Goal: Information Seeking & Learning: Find specific fact

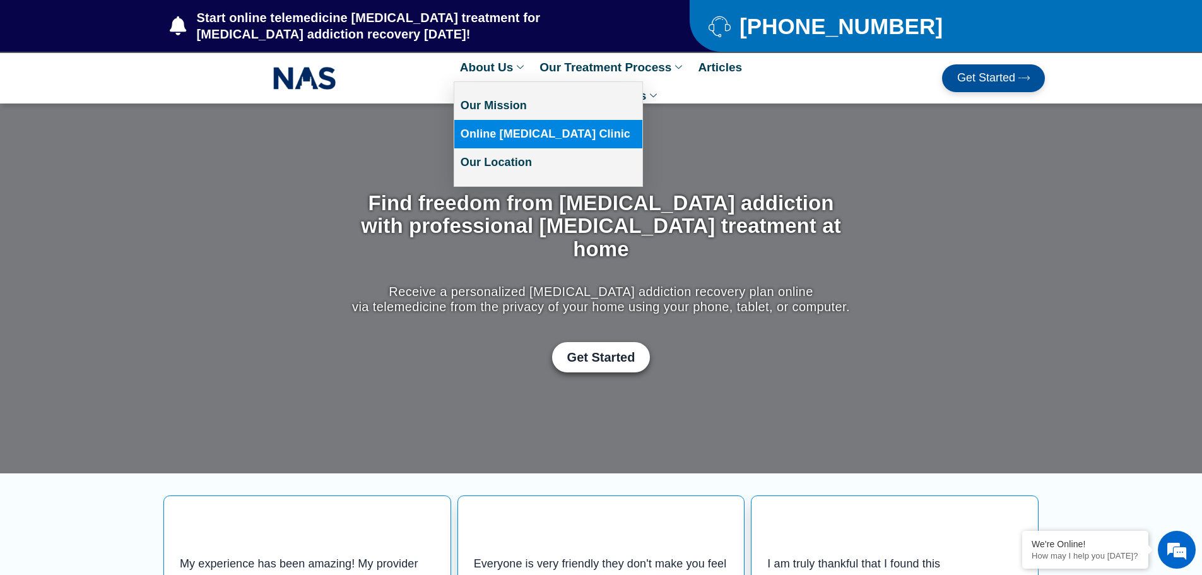
click at [529, 136] on link "Online [MEDICAL_DATA] Clinic" at bounding box center [548, 134] width 188 height 28
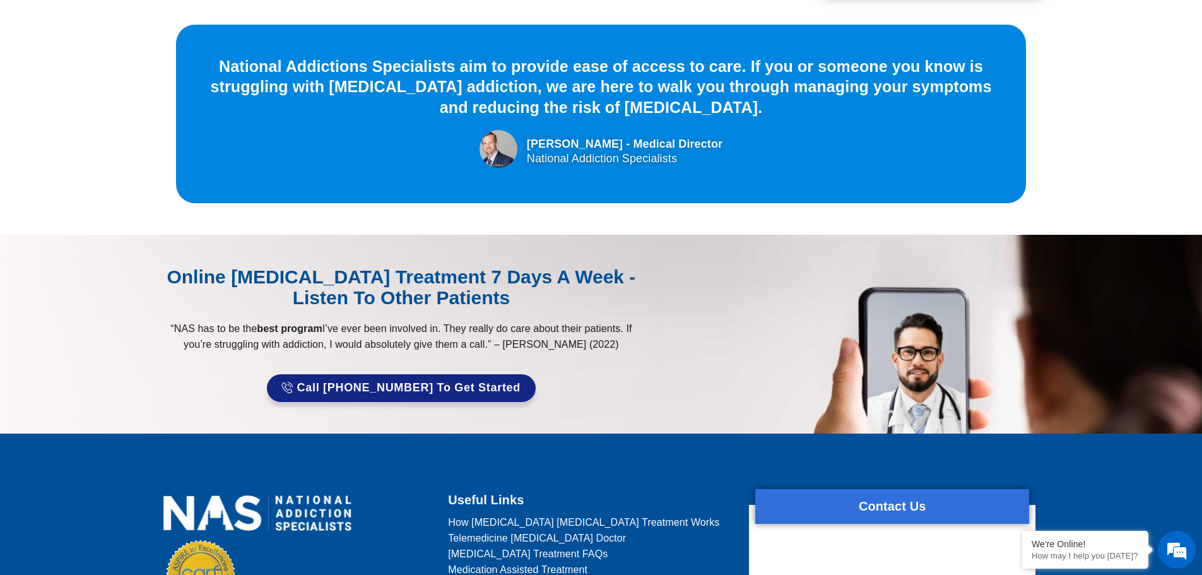
scroll to position [3870, 0]
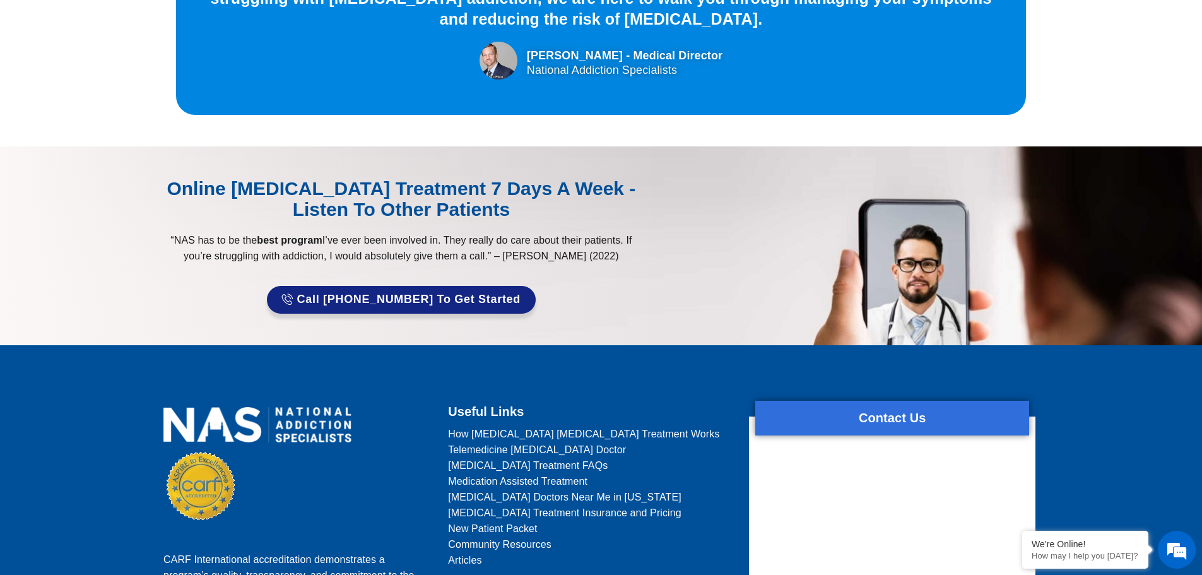
click at [524, 521] on span "New Patient Packet" at bounding box center [492, 529] width 89 height 16
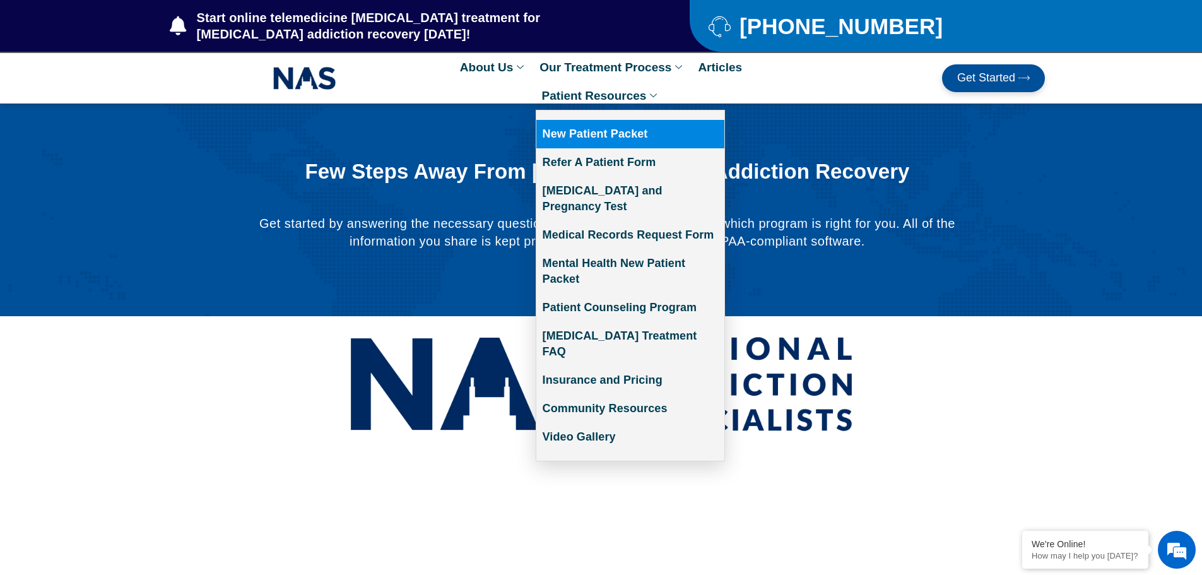
click at [616, 128] on link "New Patient Packet" at bounding box center [630, 134] width 188 height 28
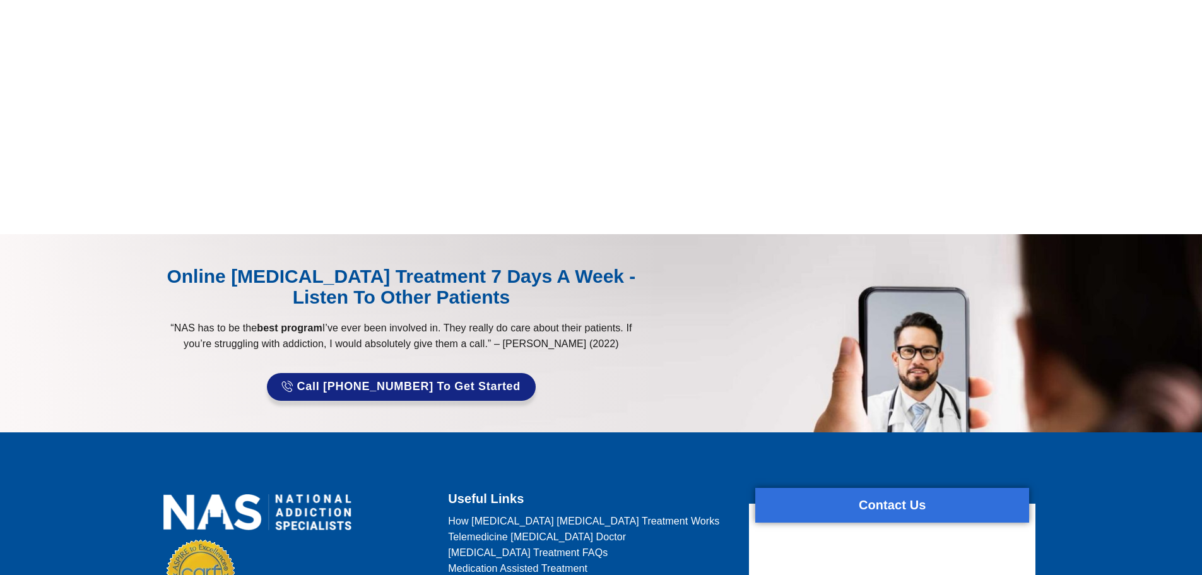
scroll to position [1010, 0]
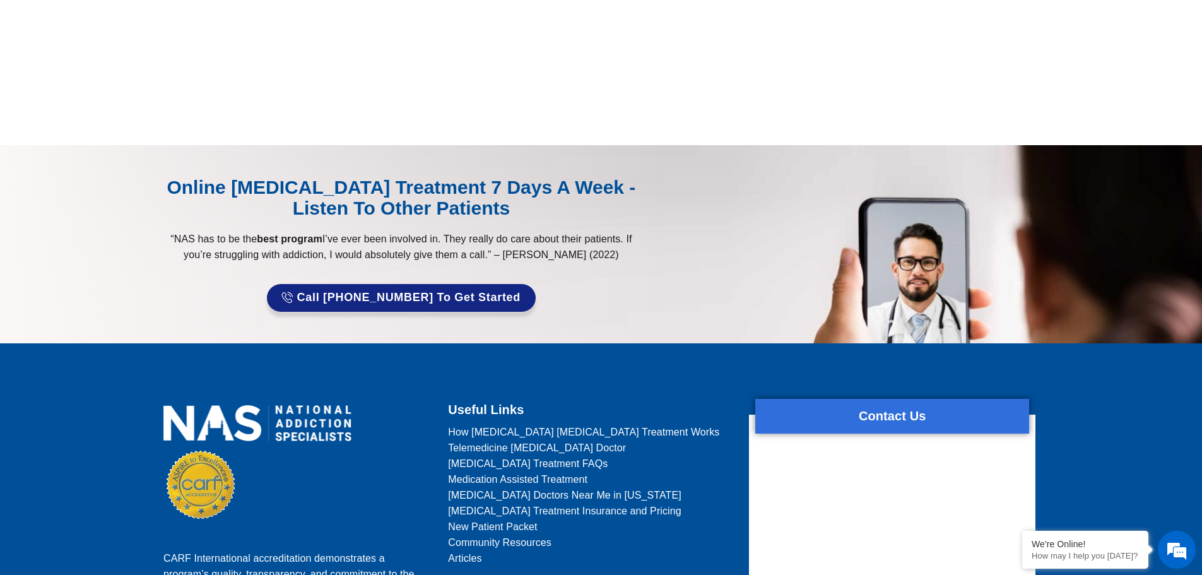
click at [596, 513] on span "[MEDICAL_DATA] Treatment Insurance and Pricing" at bounding box center [564, 511] width 233 height 16
click at [594, 510] on span "[MEDICAL_DATA] Treatment Insurance and Pricing" at bounding box center [564, 511] width 233 height 16
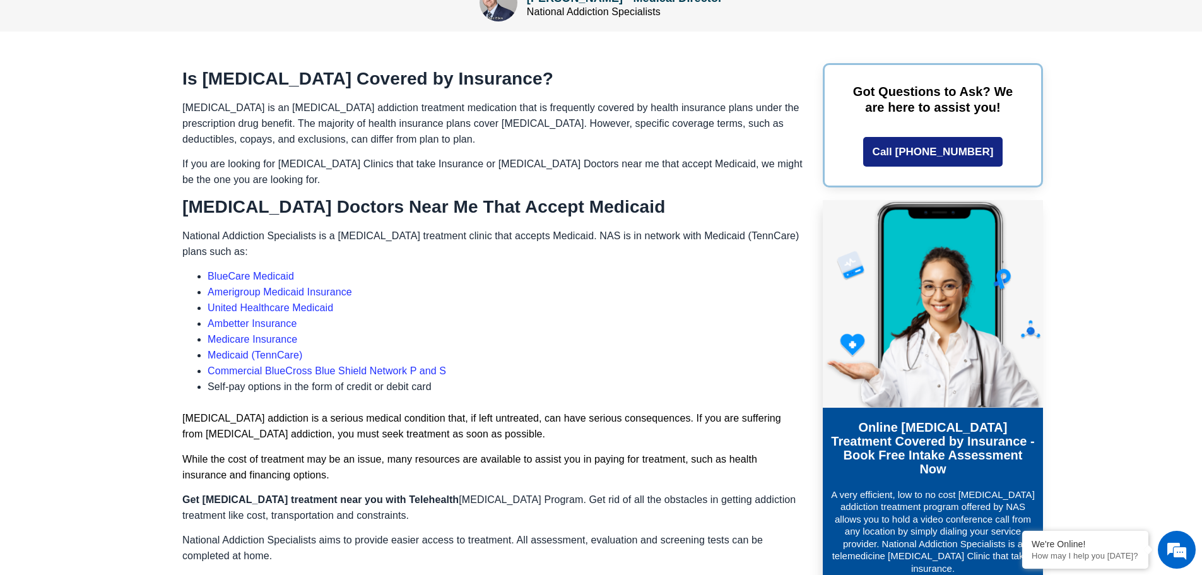
scroll to position [841, 0]
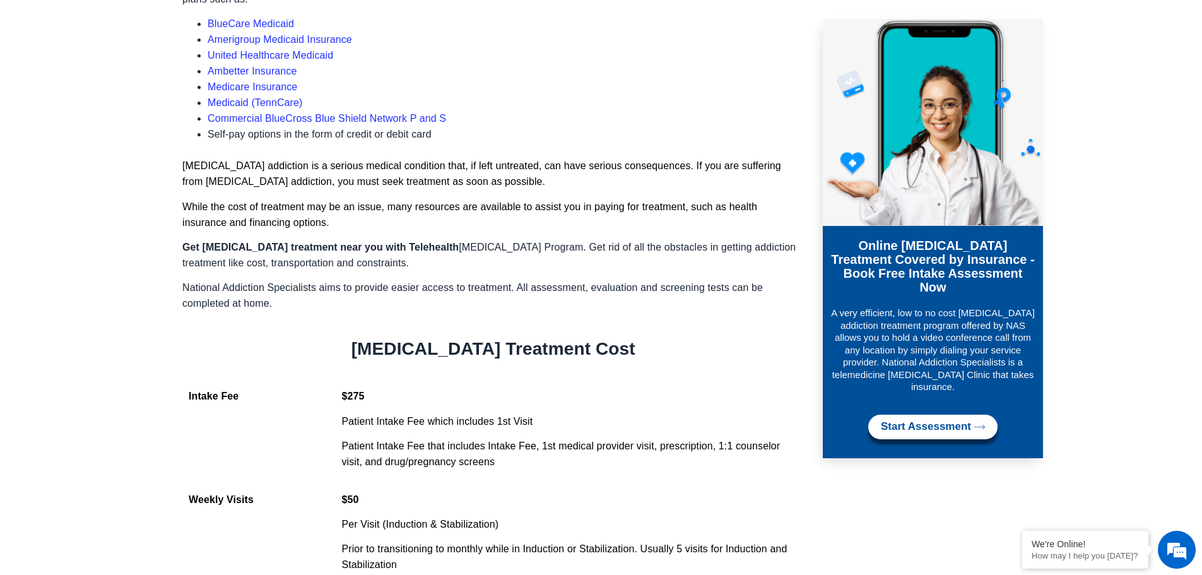
click at [449, 438] on p "Patient Intake Fee that includes Intake Fee, 1st medical provider visit, prescr…" at bounding box center [569, 454] width 456 height 32
click at [483, 438] on p "Patient Intake Fee that includes Intake Fee, 1st medical provider visit, prescr…" at bounding box center [569, 454] width 456 height 32
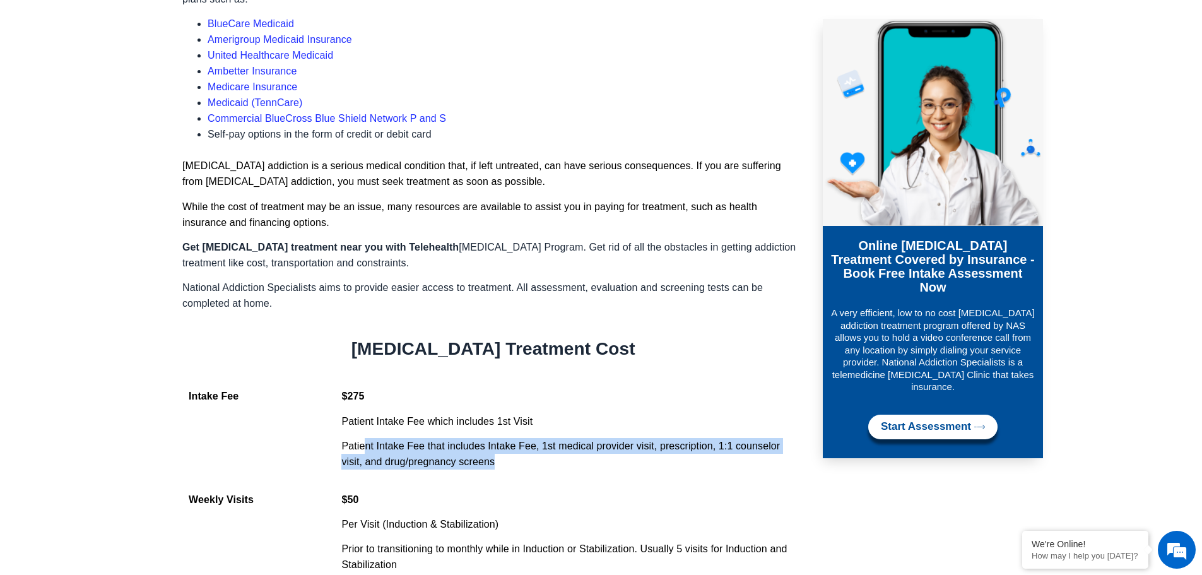
drag, startPoint x: 505, startPoint y: 434, endPoint x: 364, endPoint y: 415, distance: 142.1
click at [364, 438] on p "Patient Intake Fee that includes Intake Fee, 1st medical provider visit, prescr…" at bounding box center [569, 454] width 456 height 32
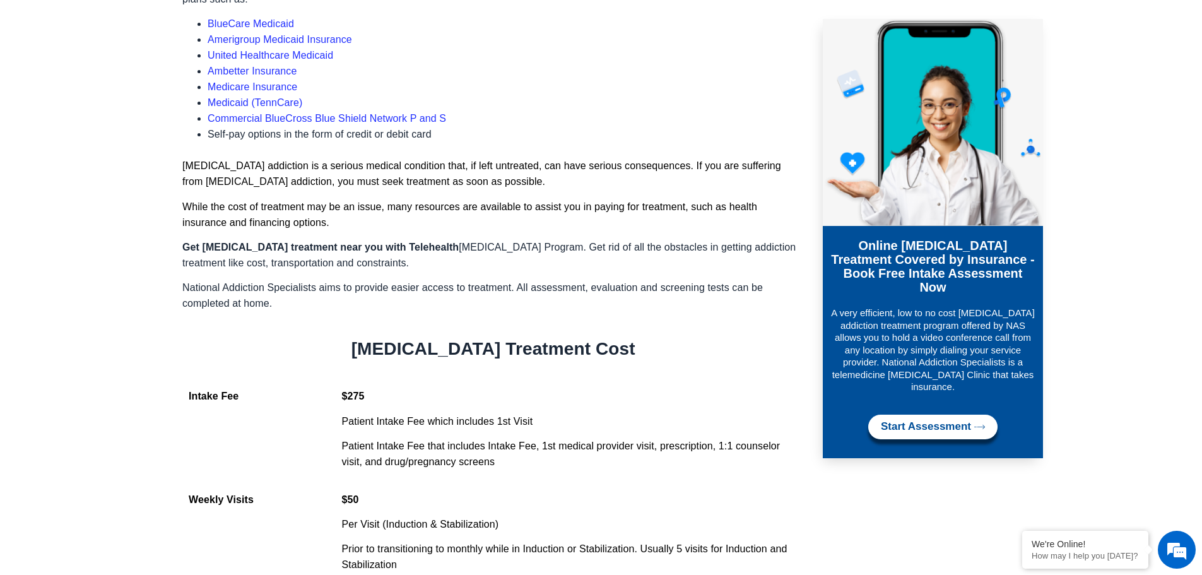
click at [329, 356] on div "Is [MEDICAL_DATA] Covered by Insurance? [MEDICAL_DATA] is an [MEDICAL_DATA] add…" at bounding box center [490, 478] width 666 height 1335
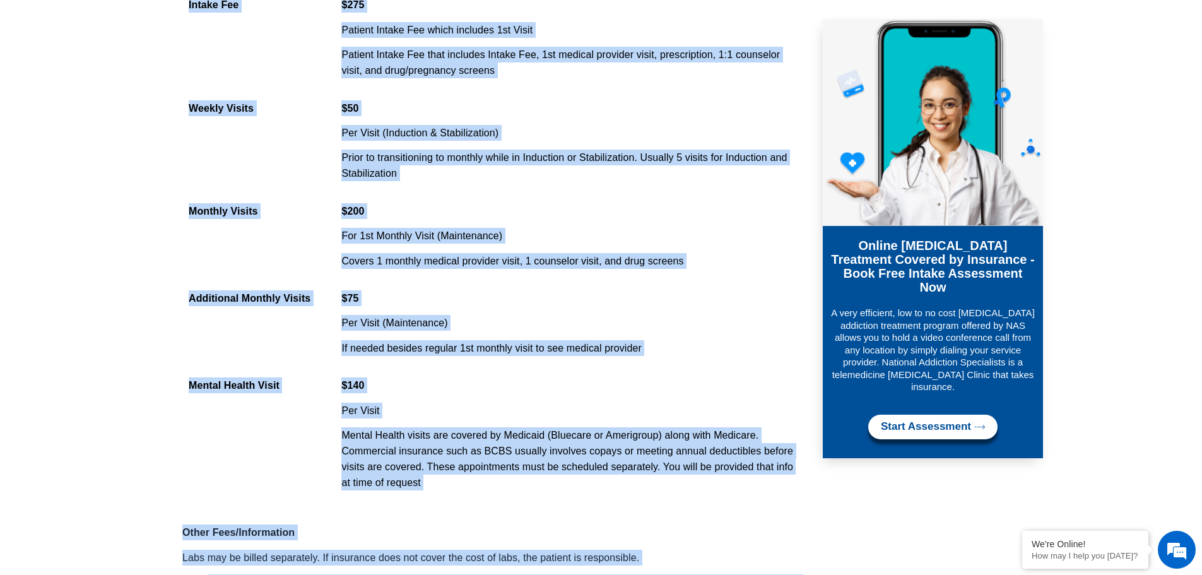
scroll to position [1253, 0]
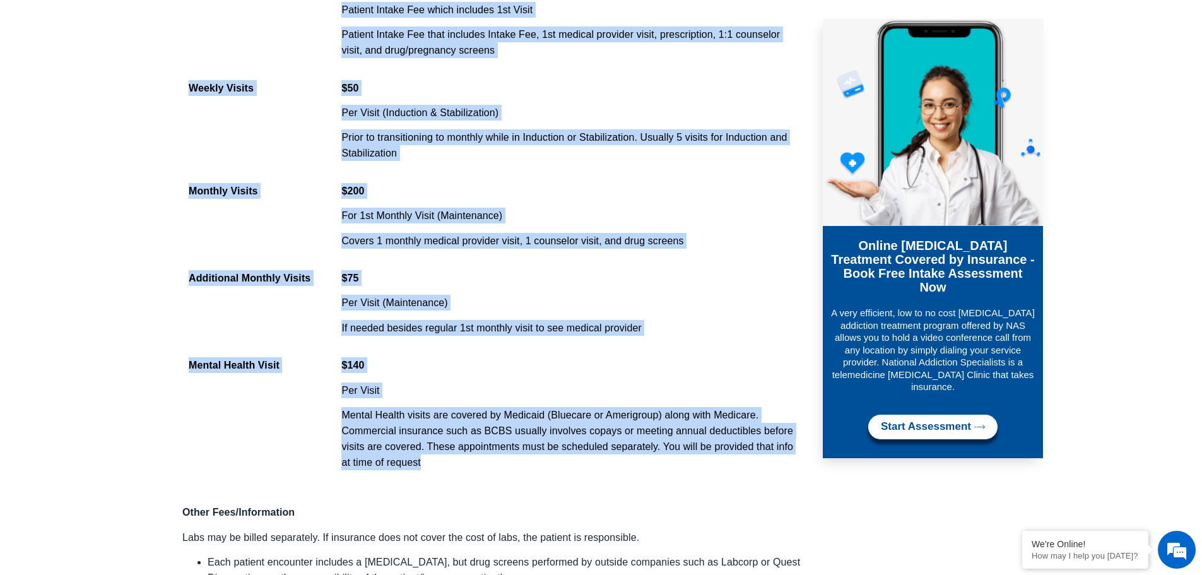
drag, startPoint x: 185, startPoint y: 372, endPoint x: 489, endPoint y: 451, distance: 314.0
click at [489, 451] on div "Is [MEDICAL_DATA] Covered by Insurance? [MEDICAL_DATA] is an [MEDICAL_DATA] add…" at bounding box center [490, 66] width 666 height 1335
copy div "Intake Fee $275 Patient Intake Fee which includes 1st Visit Patient Intake Fee …"
click at [504, 270] on div "$75" at bounding box center [569, 282] width 456 height 25
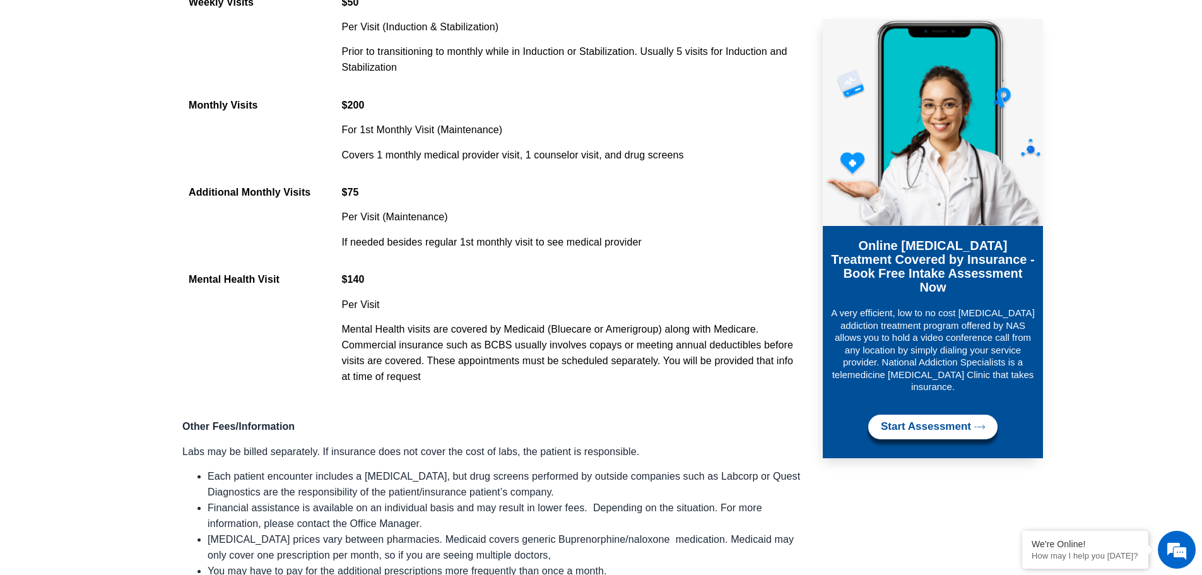
scroll to position [1505, 0]
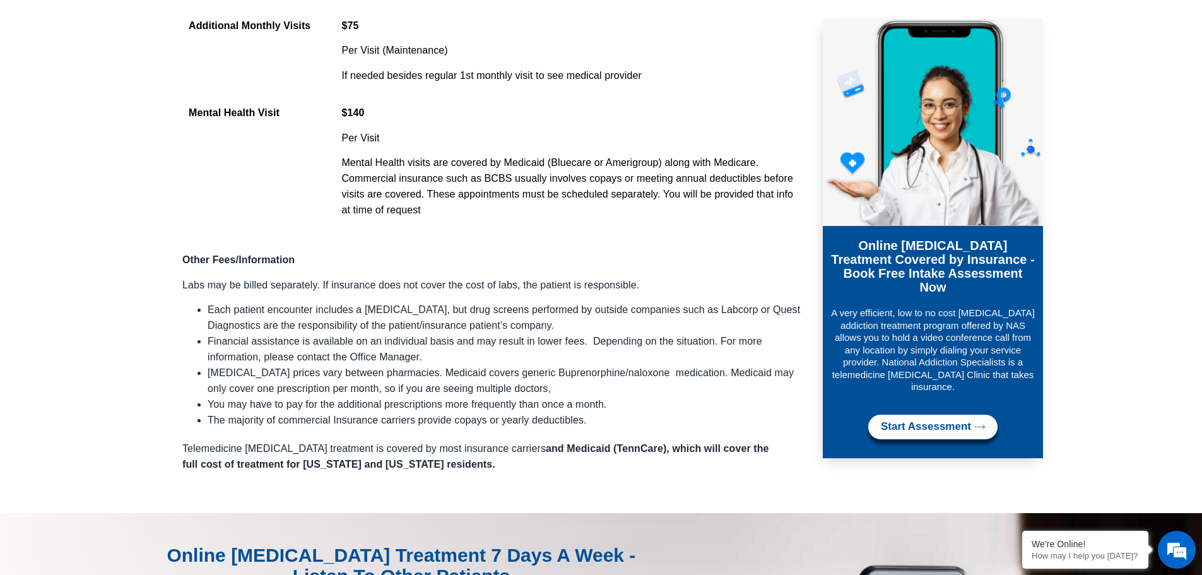
drag, startPoint x: 577, startPoint y: 354, endPoint x: 560, endPoint y: 348, distance: 18.8
click at [577, 365] on li "[MEDICAL_DATA] prices vary between pharmacies. Medicaid covers generic Buprenor…" at bounding box center [506, 381] width 596 height 32
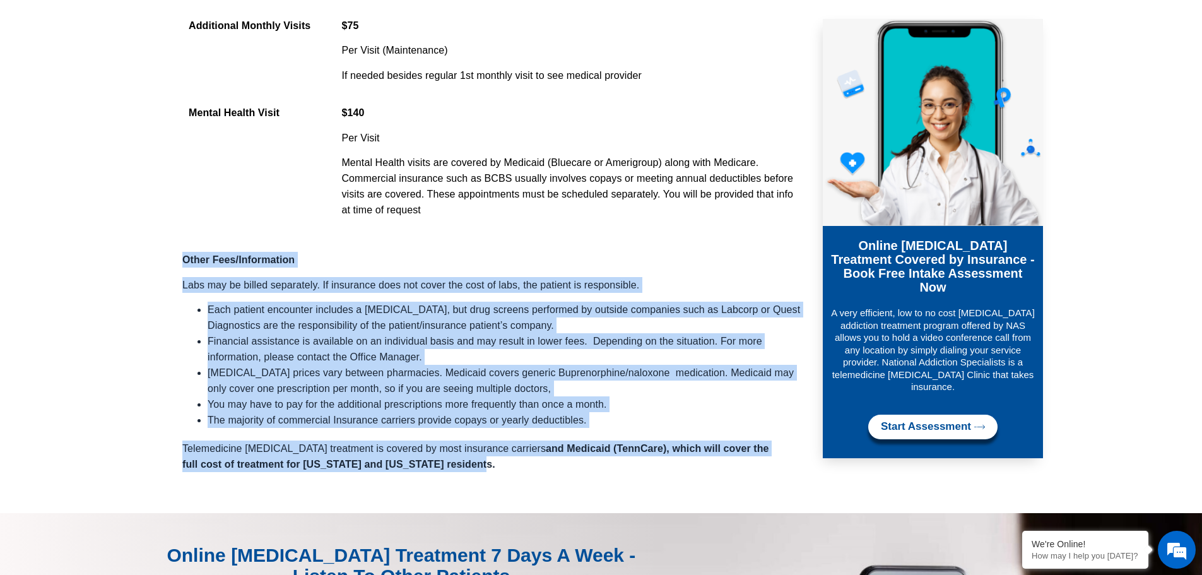
drag, startPoint x: 180, startPoint y: 235, endPoint x: 434, endPoint y: 440, distance: 326.2
copy div "Lorem Ipsu/Dolorsitame Cons adi el seddoe temporinci. Ut laboreetd magn ali eni…"
click at [304, 365] on li "[MEDICAL_DATA] prices vary between pharmacies. Medicaid covers generic Buprenor…" at bounding box center [506, 381] width 596 height 32
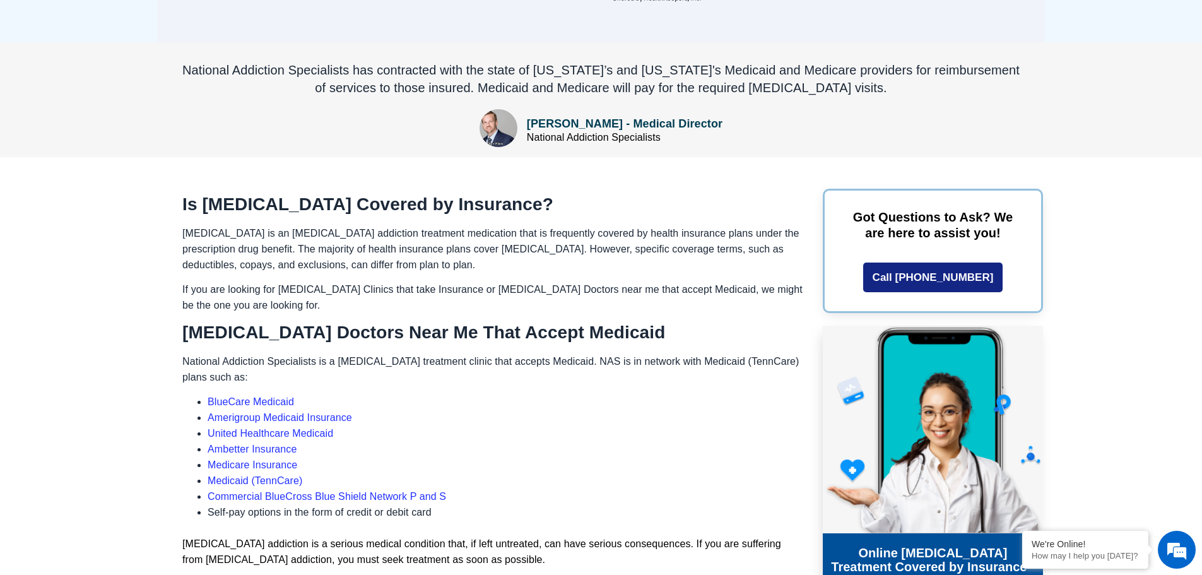
scroll to position [159, 0]
